Goal: Information Seeking & Learning: Learn about a topic

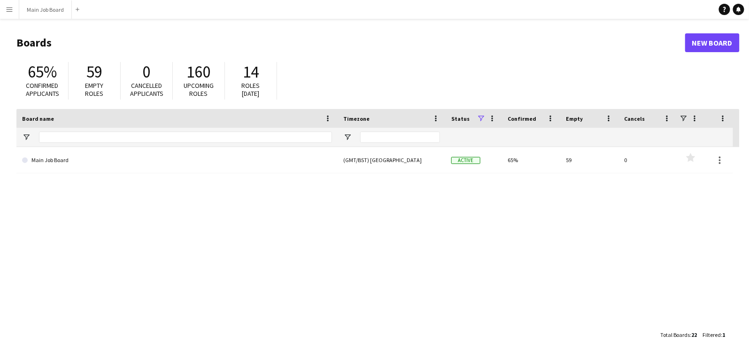
click at [8, 8] on app-icon "Menu" at bounding box center [10, 10] width 8 height 8
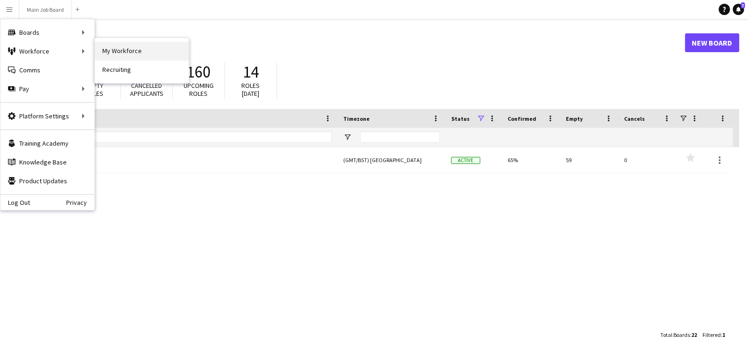
click at [118, 50] on link "My Workforce" at bounding box center [142, 51] width 94 height 19
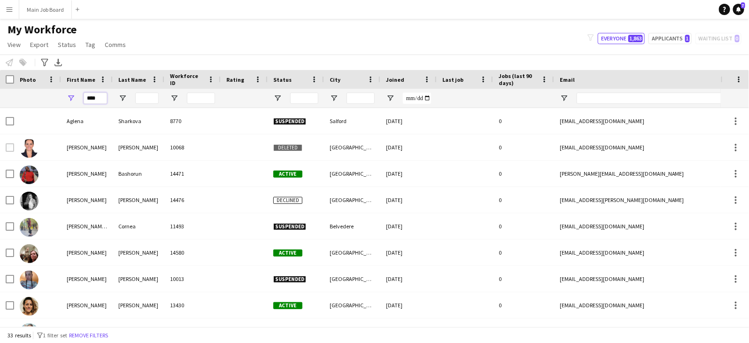
click at [103, 98] on input "****" at bounding box center [95, 97] width 23 height 11
type input "*******"
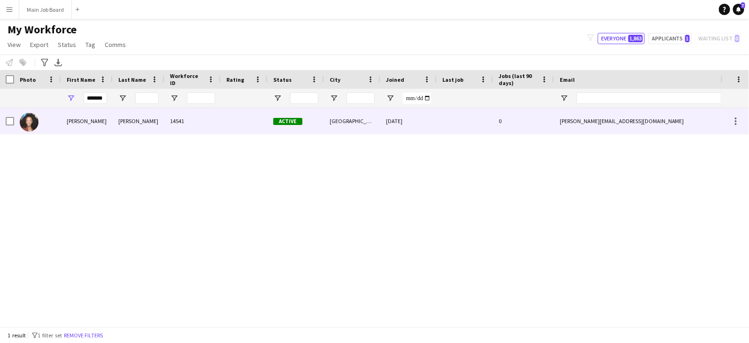
click at [130, 124] on div "[PERSON_NAME]" at bounding box center [139, 121] width 52 height 26
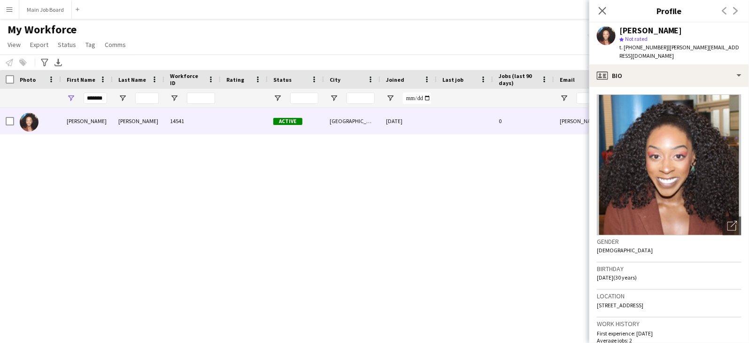
scroll to position [405, 0]
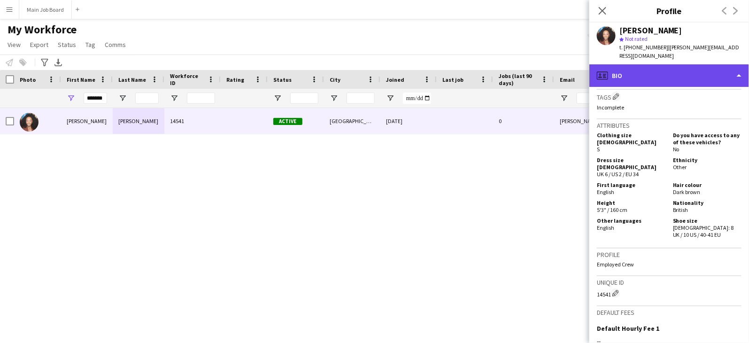
click at [649, 73] on div "profile Bio" at bounding box center [669, 75] width 160 height 23
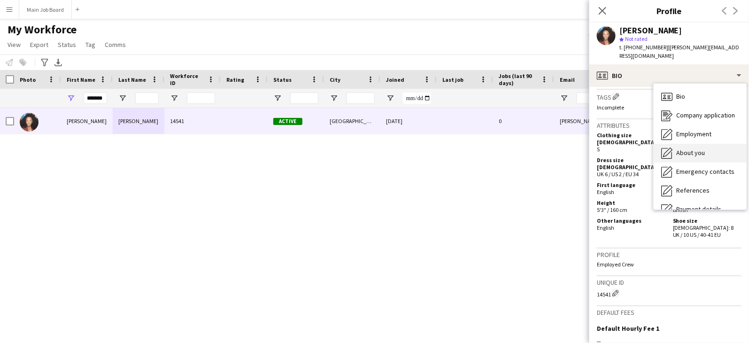
click at [691, 144] on div "About you About you" at bounding box center [699, 153] width 93 height 19
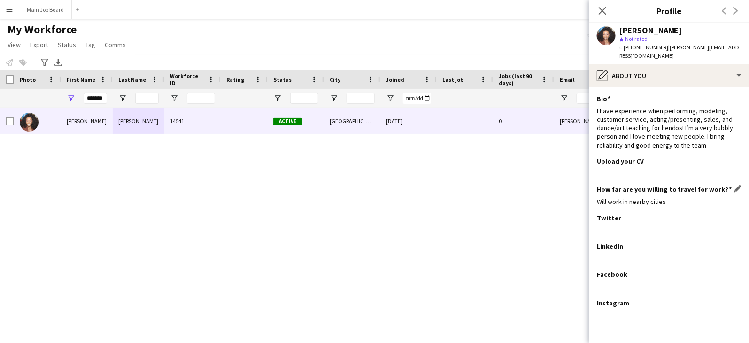
scroll to position [2, 0]
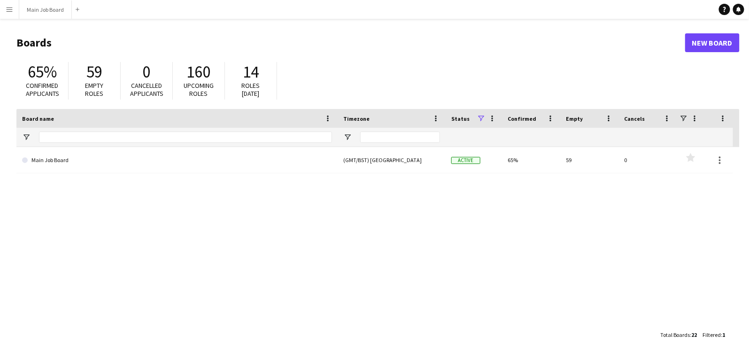
click at [8, 10] on app-icon "Menu" at bounding box center [10, 10] width 8 height 8
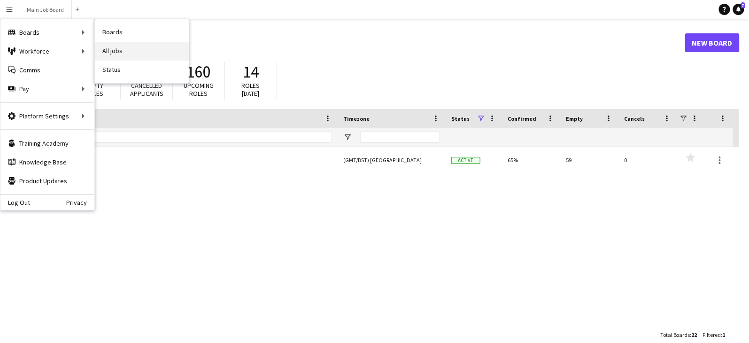
click at [121, 42] on link "All jobs" at bounding box center [142, 51] width 94 height 19
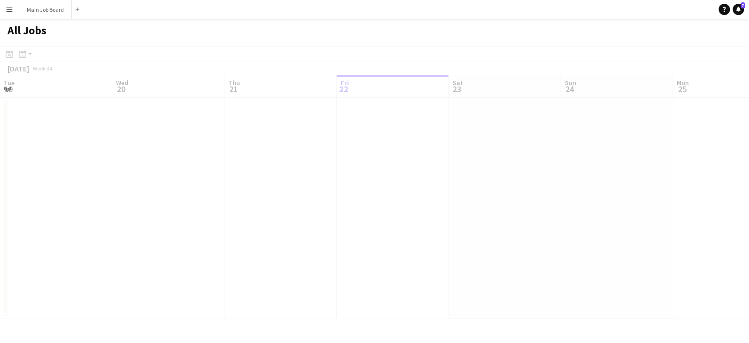
scroll to position [0, 224]
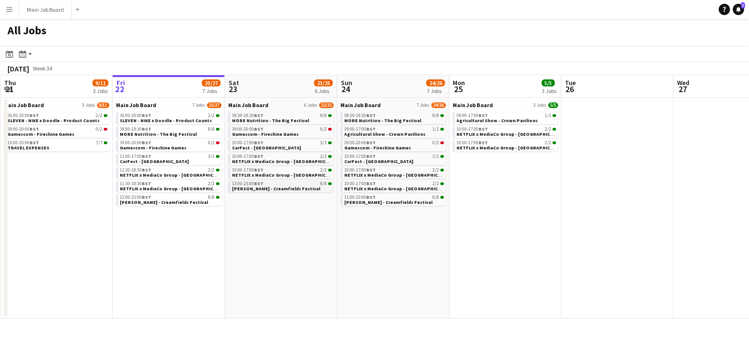
click at [282, 185] on span "[PERSON_NAME] - Creamfields Festival" at bounding box center [276, 188] width 88 height 6
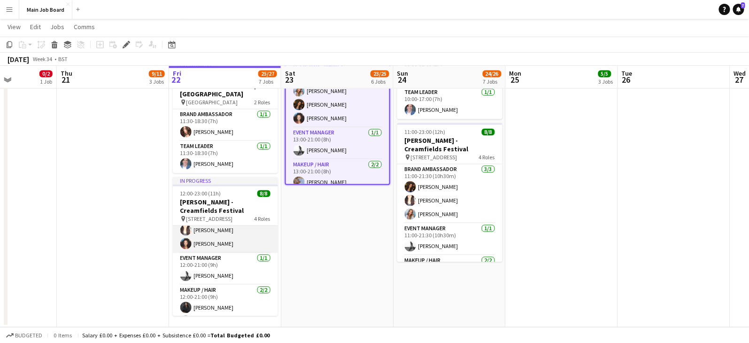
scroll to position [83, 0]
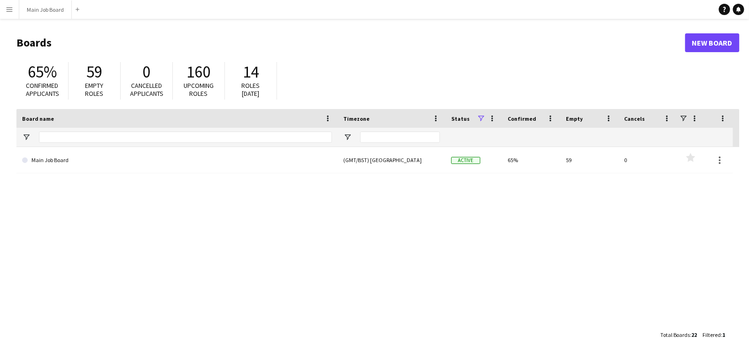
click at [11, 5] on button "Menu" at bounding box center [9, 9] width 19 height 19
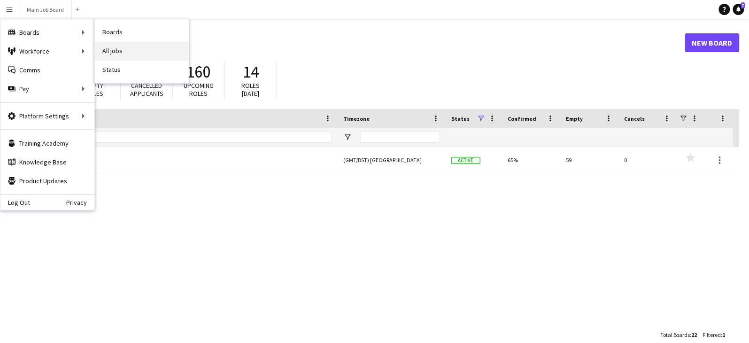
click at [133, 51] on link "All jobs" at bounding box center [142, 51] width 94 height 19
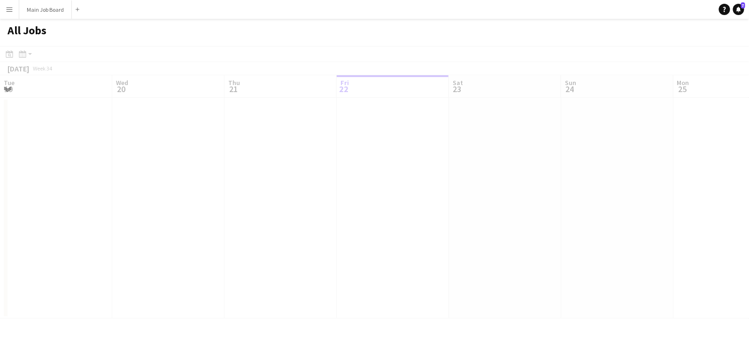
scroll to position [0, 224]
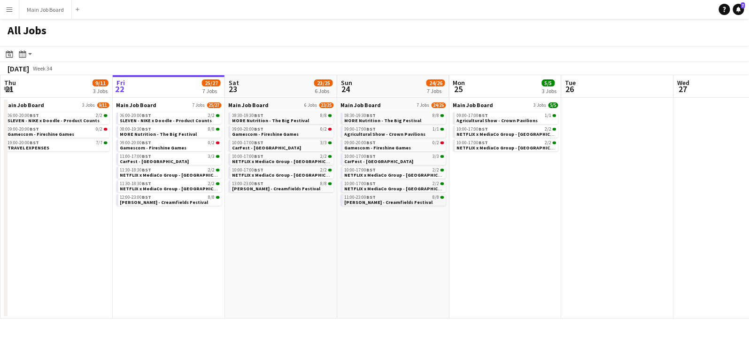
click at [378, 201] on span "[PERSON_NAME] - Creamfields Festival" at bounding box center [388, 202] width 88 height 6
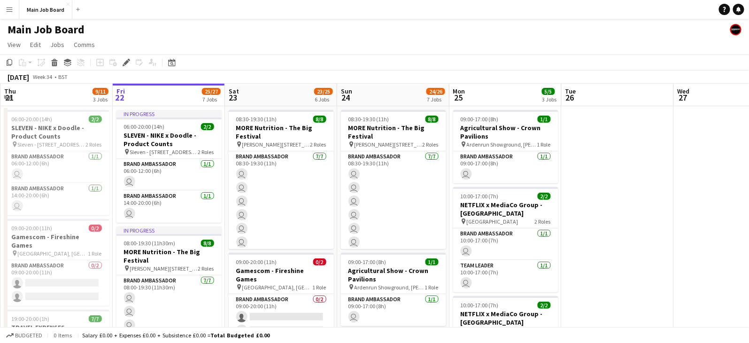
scroll to position [0, 322]
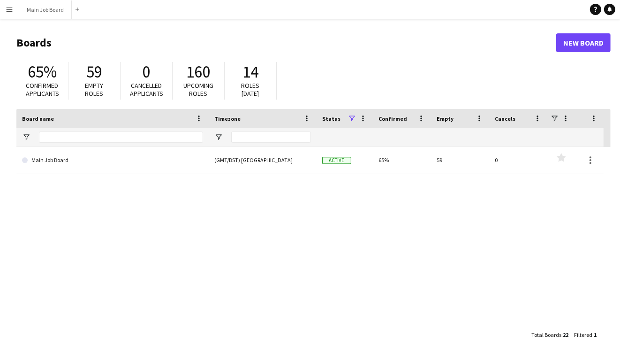
click at [10, 7] on app-icon "Menu" at bounding box center [10, 10] width 8 height 8
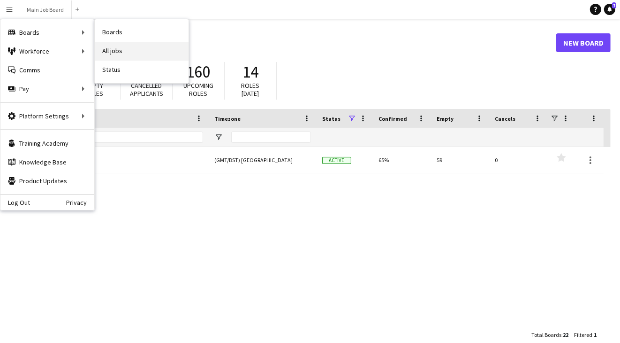
click at [140, 50] on link "All jobs" at bounding box center [142, 51] width 94 height 19
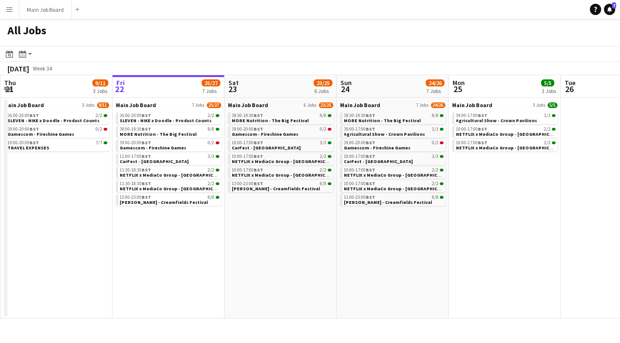
scroll to position [0, 300]
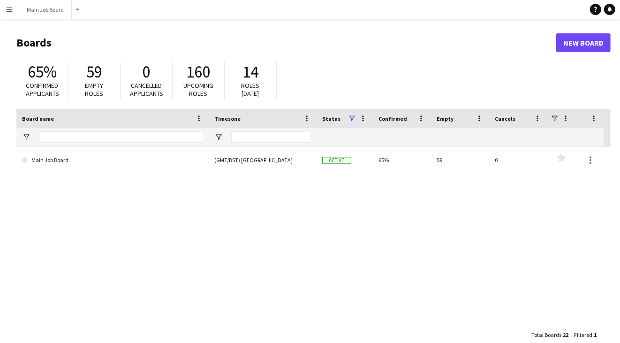
click at [9, 8] on app-icon "Menu" at bounding box center [10, 10] width 8 height 8
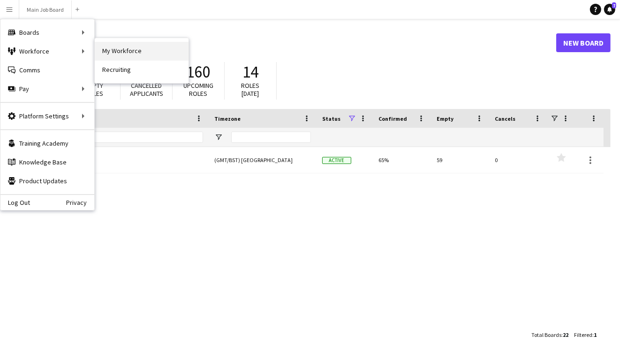
click at [117, 48] on link "My Workforce" at bounding box center [142, 51] width 94 height 19
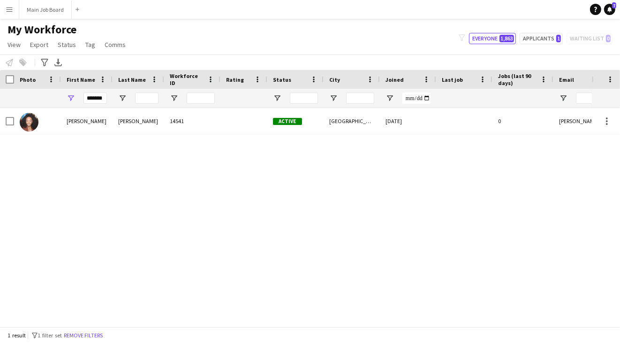
click at [40, 55] on div "Notify workforce Add to tag Select at least one crew to tag him or her. Advance…" at bounding box center [310, 61] width 620 height 15
click at [42, 59] on icon at bounding box center [44, 63] width 7 height 8
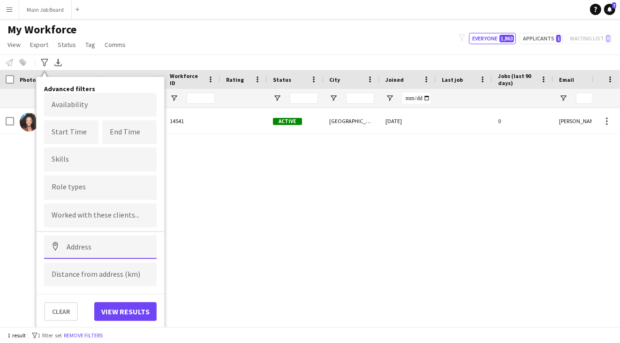
click at [89, 241] on input at bounding box center [100, 246] width 113 height 23
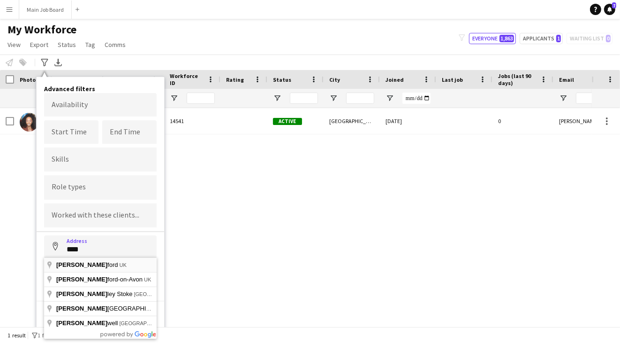
type input "**********"
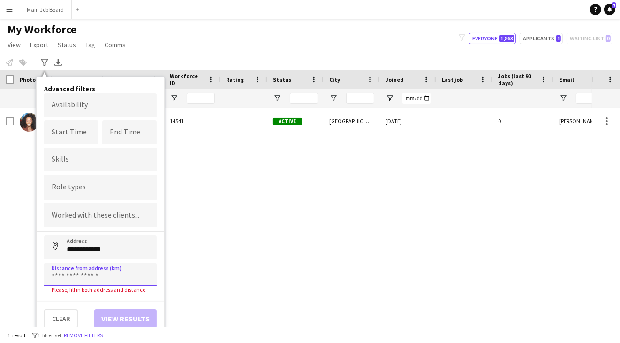
click at [97, 272] on input at bounding box center [100, 273] width 113 height 23
click at [97, 275] on input at bounding box center [100, 273] width 113 height 23
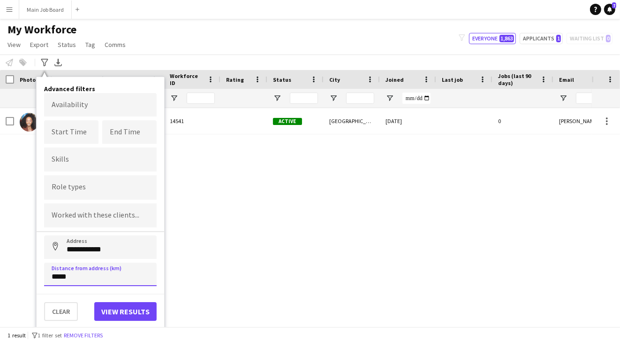
type input "*****"
click at [132, 302] on button "View results" at bounding box center [125, 311] width 62 height 19
type input "**********"
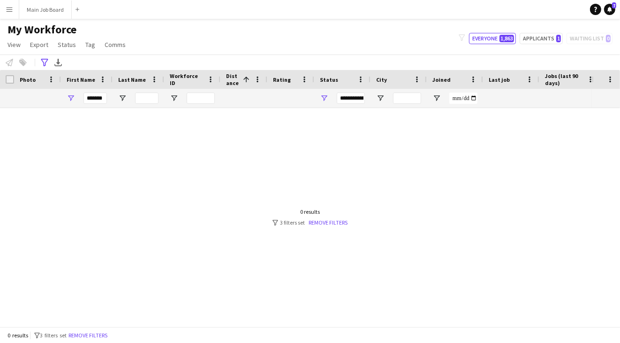
click at [329, 226] on div at bounding box center [296, 217] width 592 height 218
click at [330, 222] on link "Remove filters" at bounding box center [328, 222] width 39 height 7
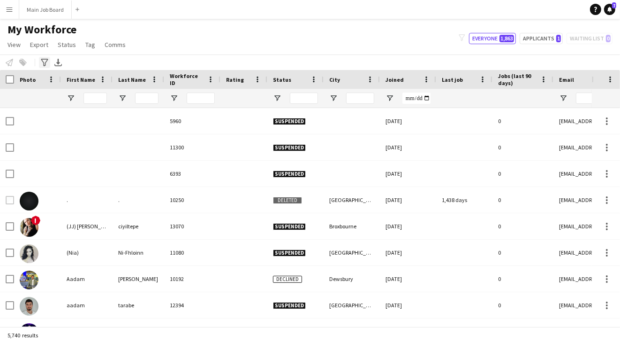
click at [42, 59] on icon at bounding box center [44, 63] width 7 height 8
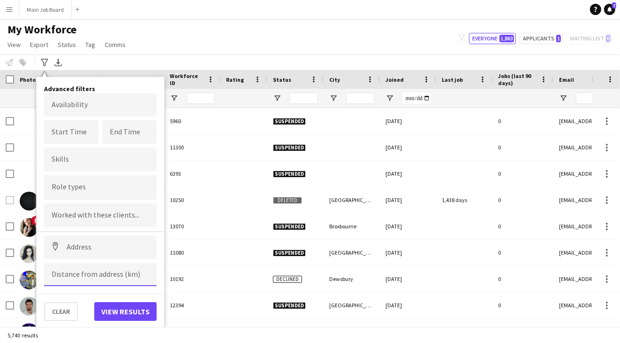
click at [79, 269] on input at bounding box center [100, 273] width 113 height 23
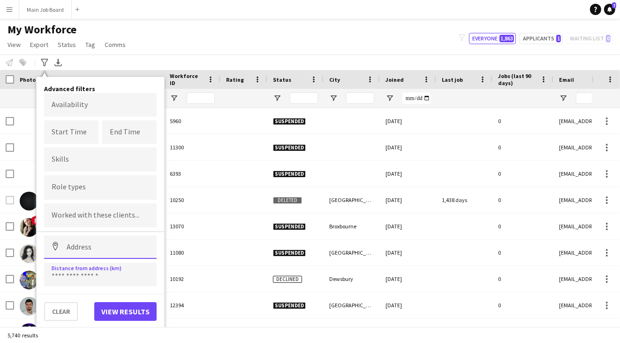
click at [88, 250] on input at bounding box center [100, 246] width 113 height 23
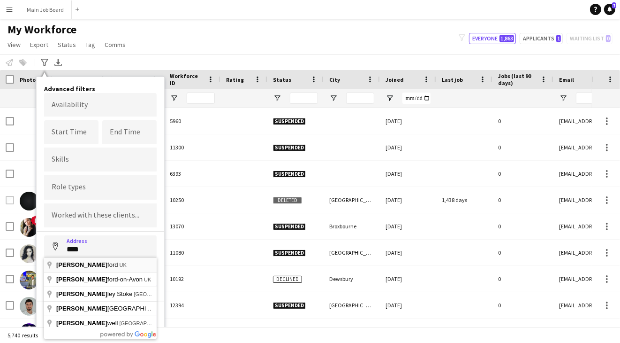
type input "**********"
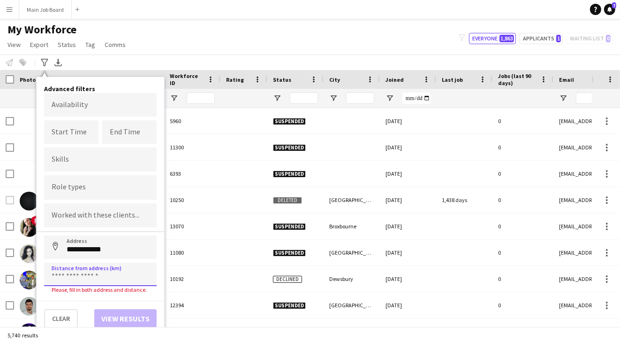
click at [99, 272] on input at bounding box center [100, 273] width 113 height 23
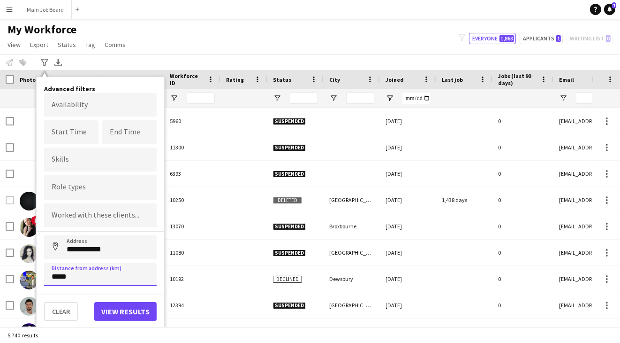
type input "*****"
click at [128, 309] on button "View results" at bounding box center [125, 311] width 62 height 19
type input "**********"
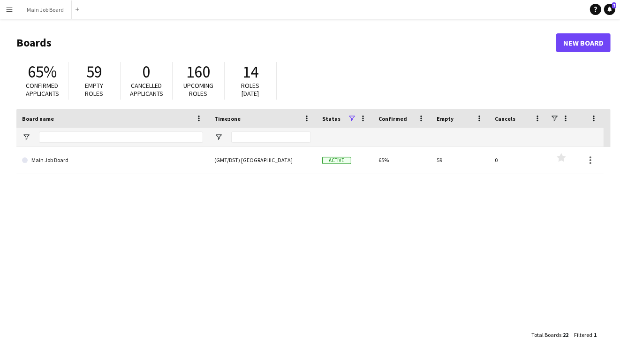
click at [17, 12] on button "Menu" at bounding box center [9, 9] width 19 height 19
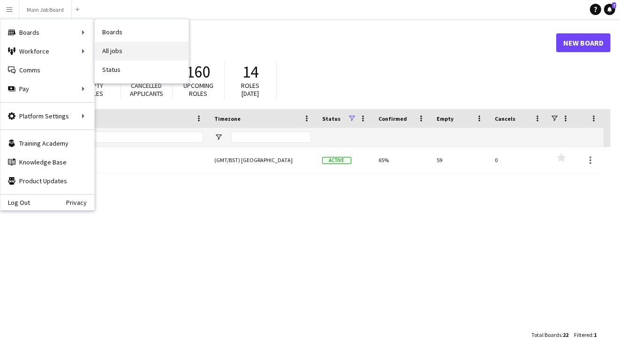
click at [129, 49] on link "All jobs" at bounding box center [142, 51] width 94 height 19
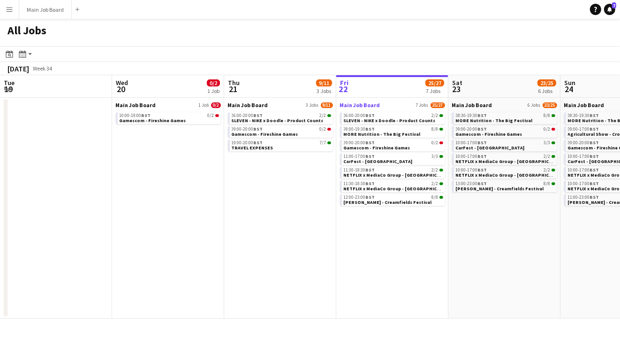
scroll to position [0, 224]
